Goal: Task Accomplishment & Management: Use online tool/utility

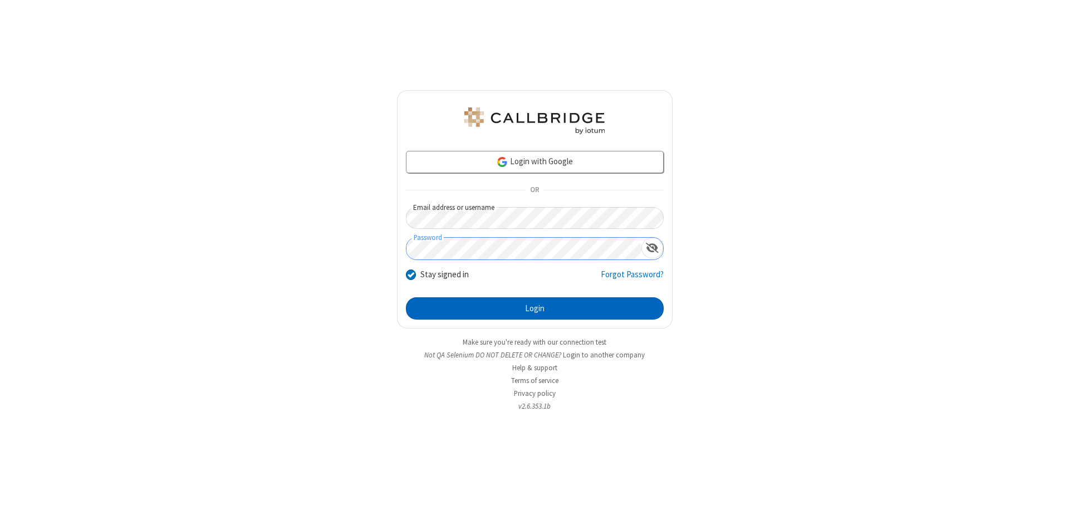
click at [535, 308] on button "Login" at bounding box center [535, 308] width 258 height 22
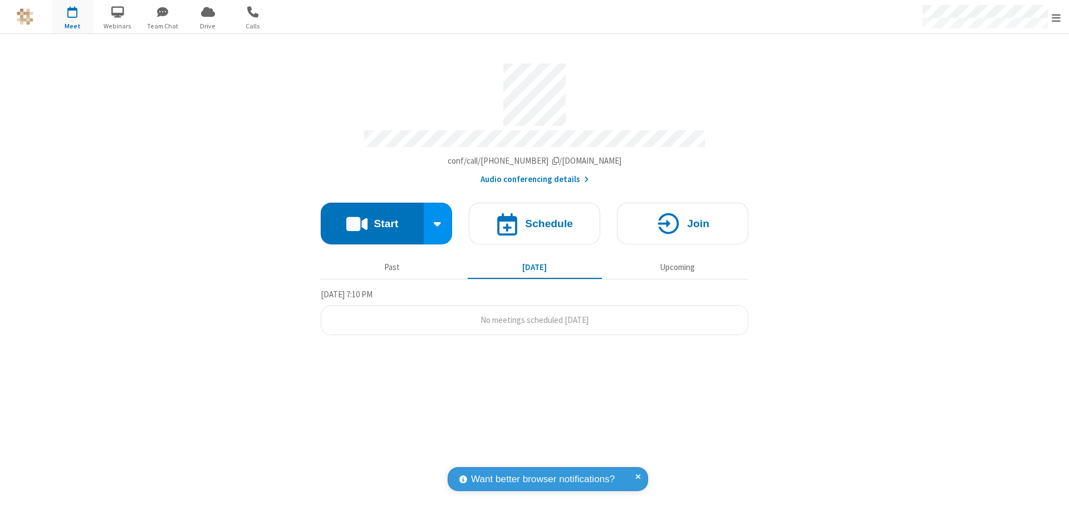
click at [372, 218] on button "Start" at bounding box center [372, 224] width 103 height 42
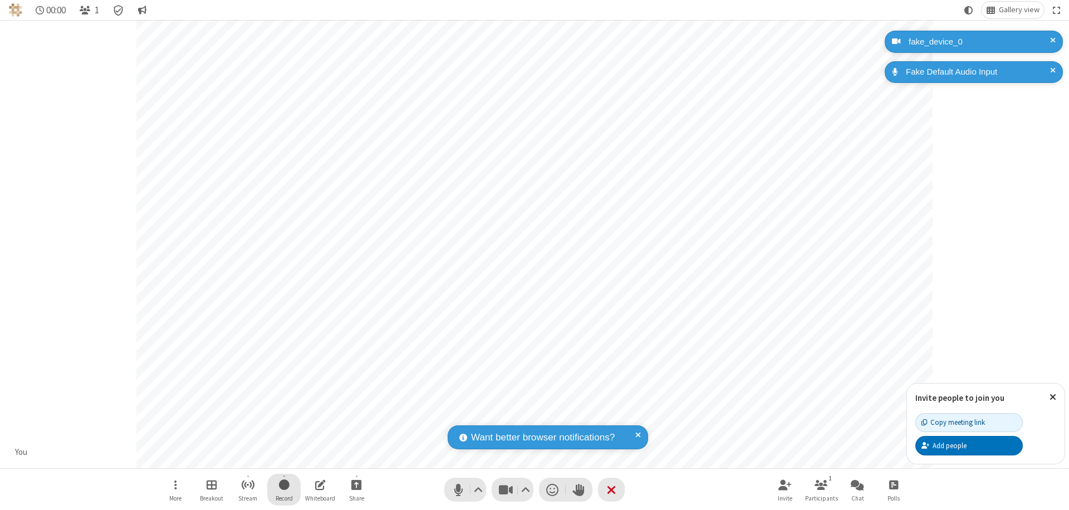
click at [284, 489] on span "Start recording" at bounding box center [284, 485] width 11 height 14
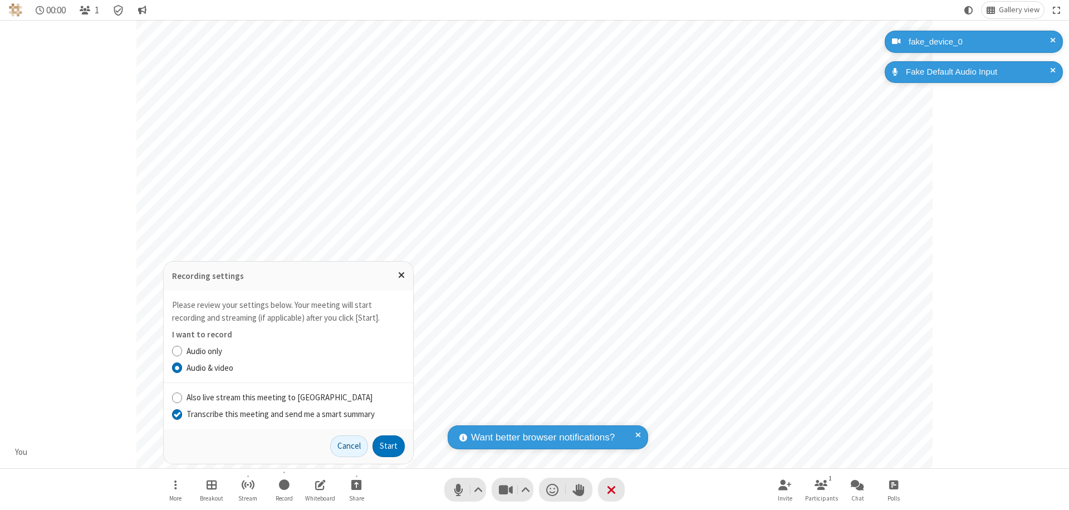
click at [176, 414] on input "Transcribe this meeting and send me a smart summary" at bounding box center [177, 414] width 11 height 12
click at [389, 446] on button "Start" at bounding box center [388, 446] width 32 height 22
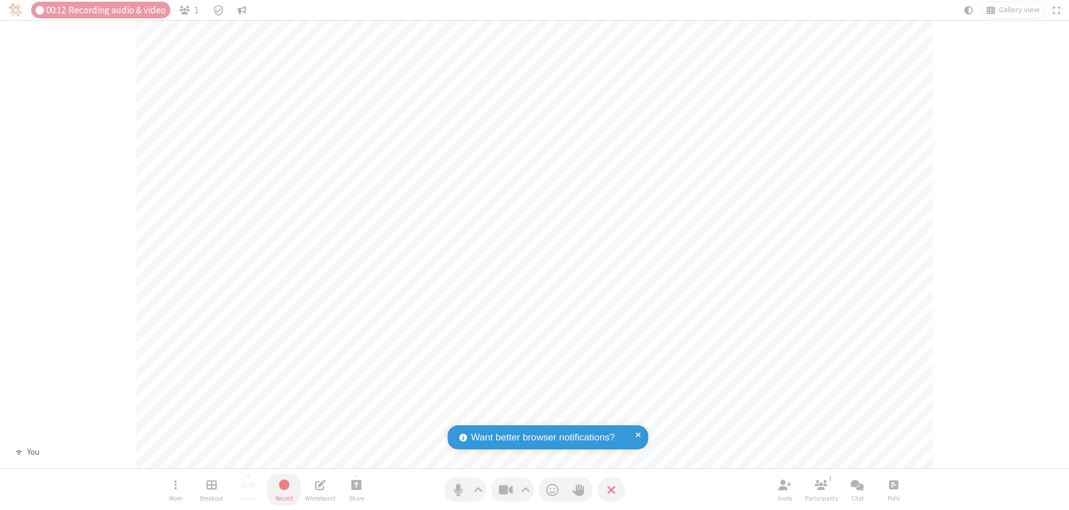
click at [284, 489] on span "Stop recording" at bounding box center [283, 485] width 13 height 14
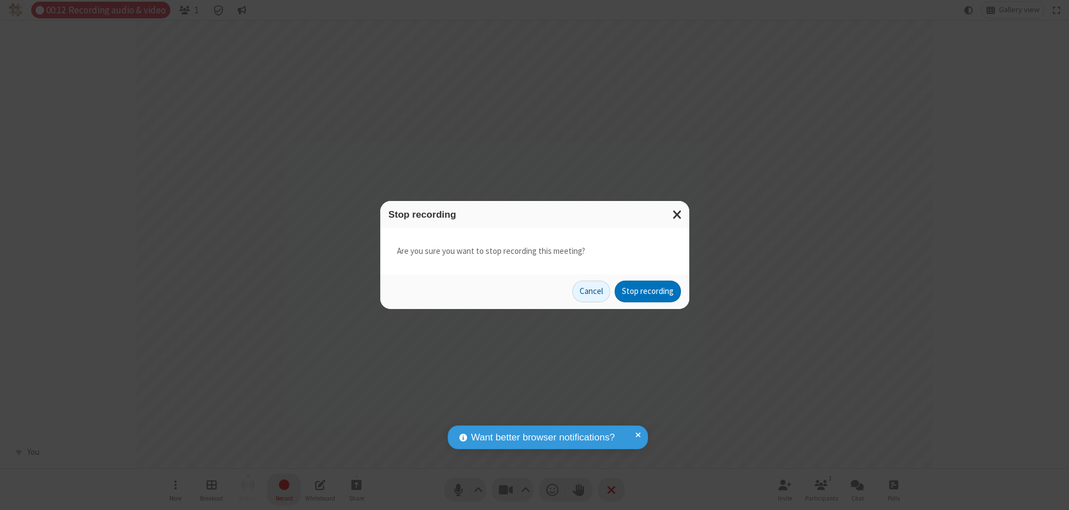
click at [648, 291] on button "Stop recording" at bounding box center [648, 292] width 66 height 22
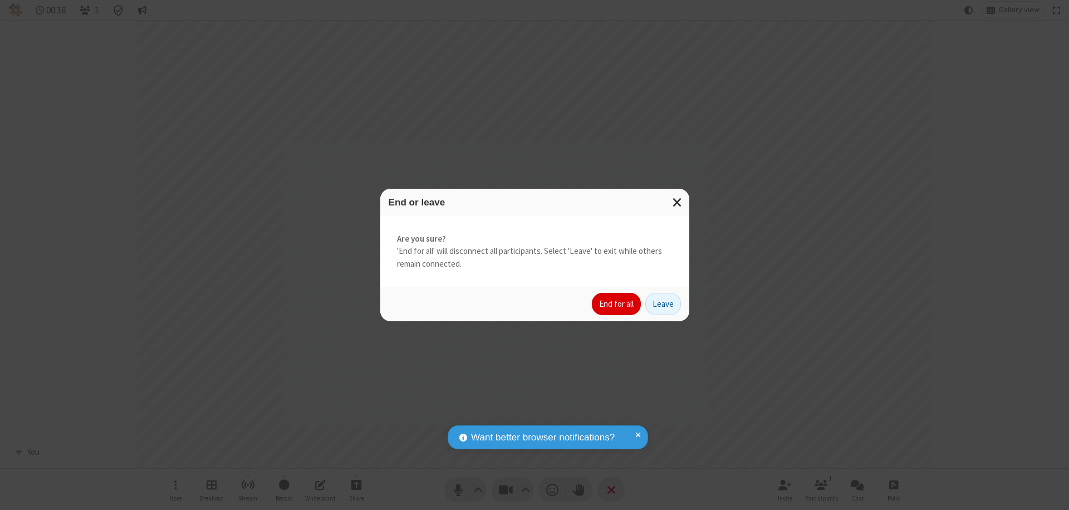
click at [617, 304] on button "End for all" at bounding box center [616, 304] width 49 height 22
